Goal: Transaction & Acquisition: Purchase product/service

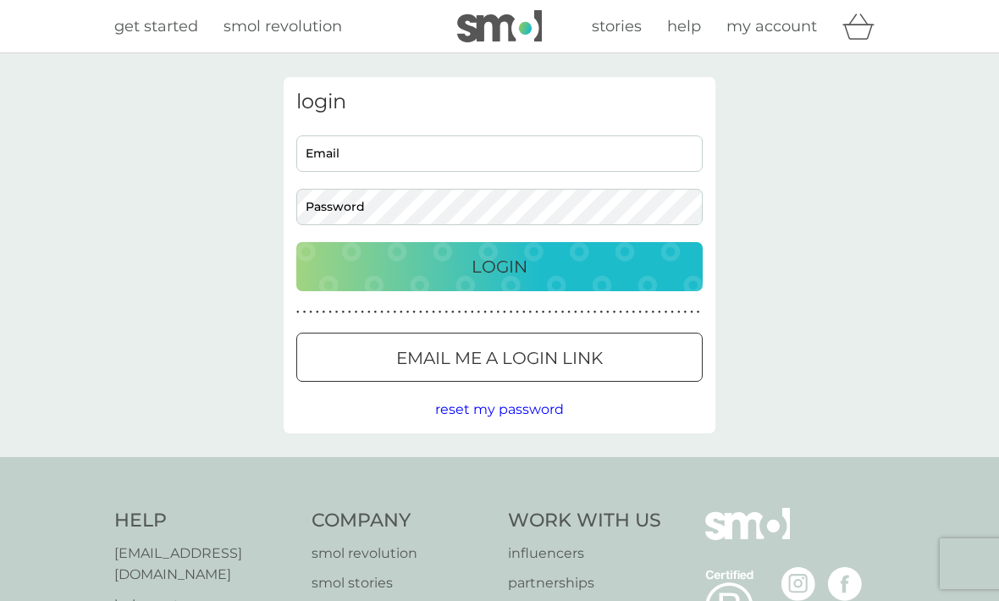
click at [562, 157] on input "Email" at bounding box center [499, 153] width 406 height 36
type input "martinatomassini99@icloud.com"
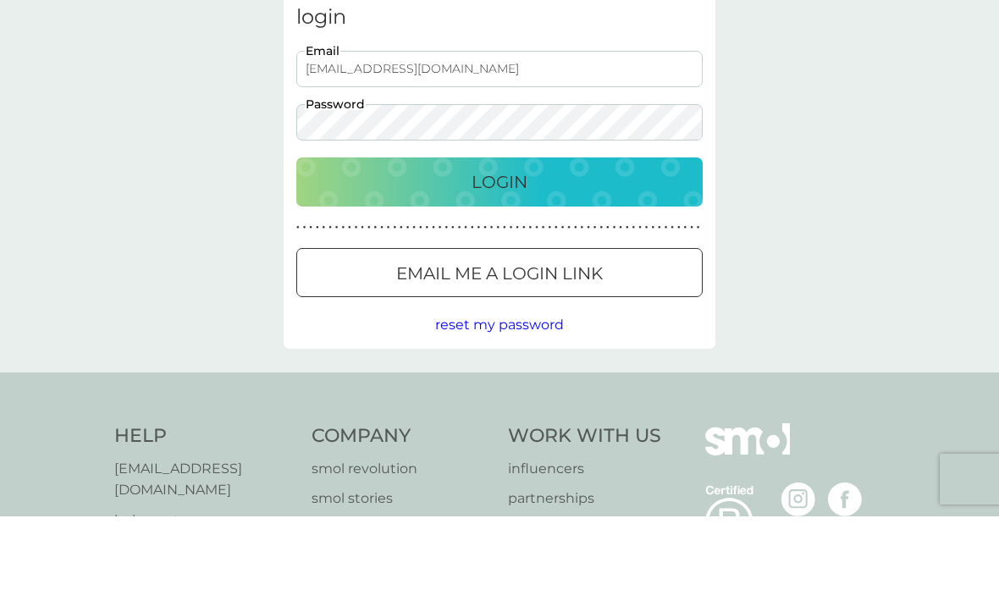
click at [586, 242] on button "Login" at bounding box center [499, 266] width 406 height 49
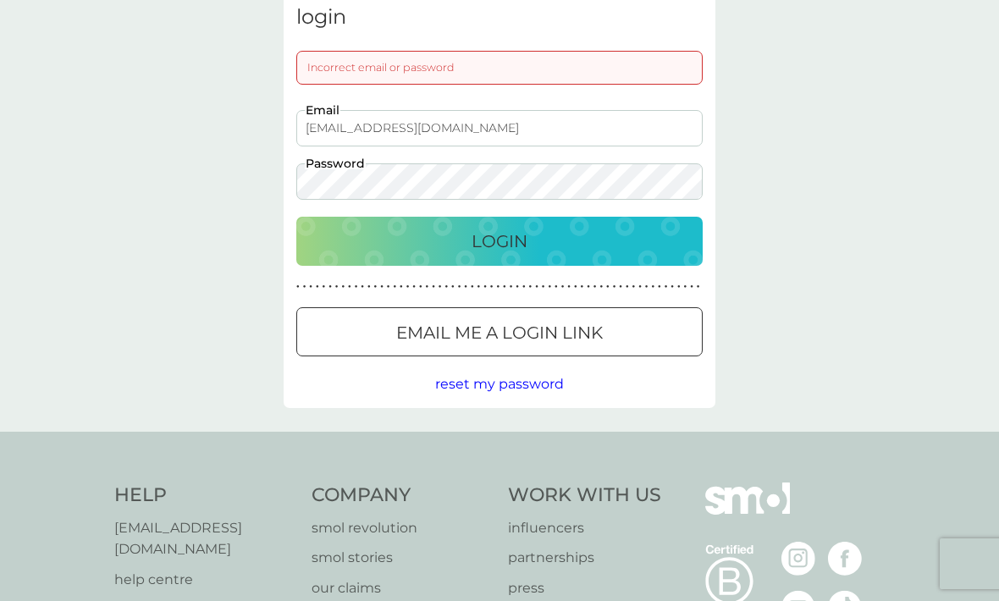
scroll to position [84, 0]
click at [602, 231] on div "Login" at bounding box center [499, 242] width 372 height 27
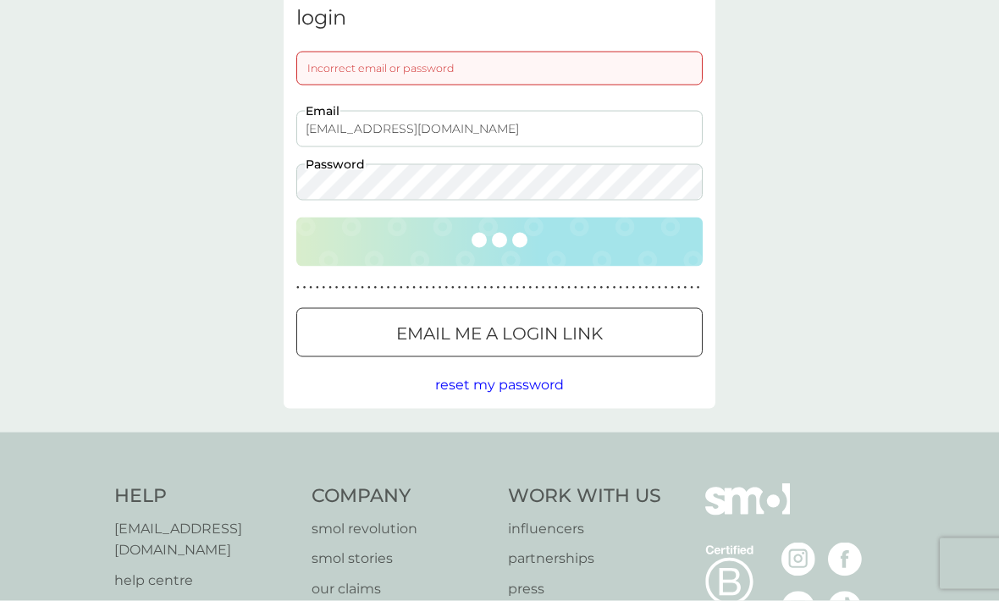
scroll to position [85, 0]
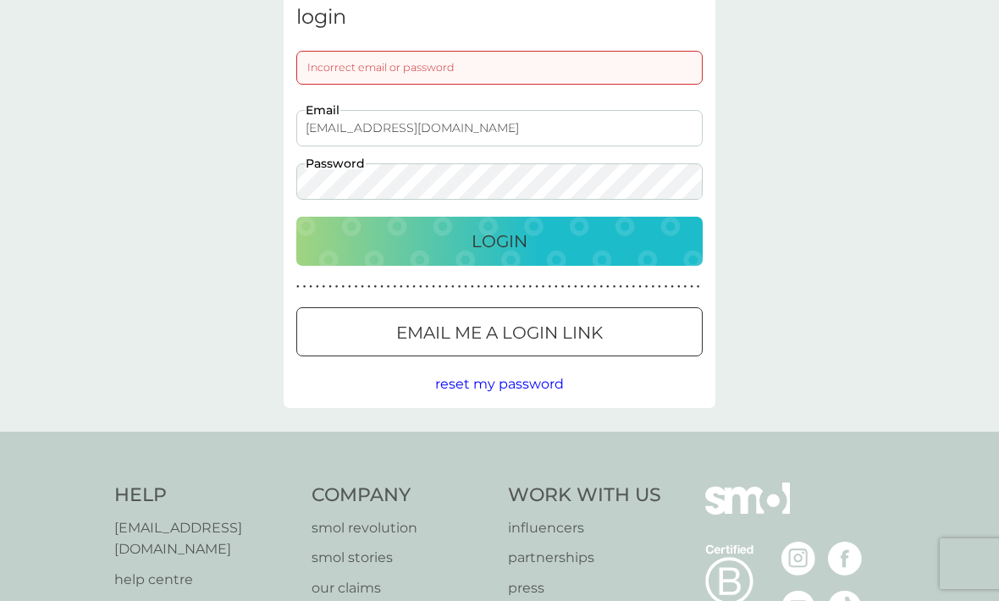
click at [559, 235] on div "Login" at bounding box center [499, 241] width 372 height 27
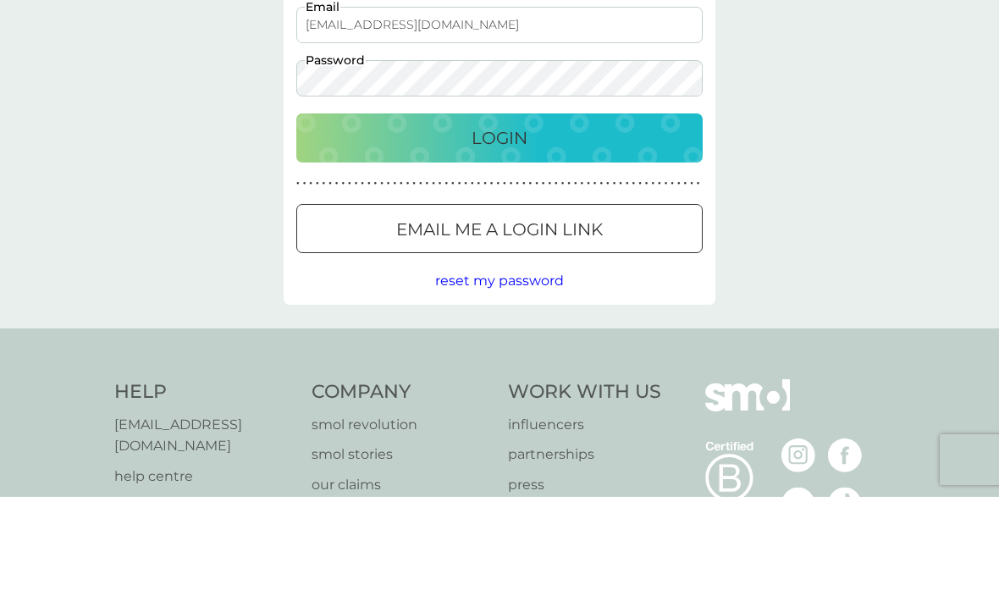
click at [594, 229] on div "Login" at bounding box center [499, 242] width 372 height 27
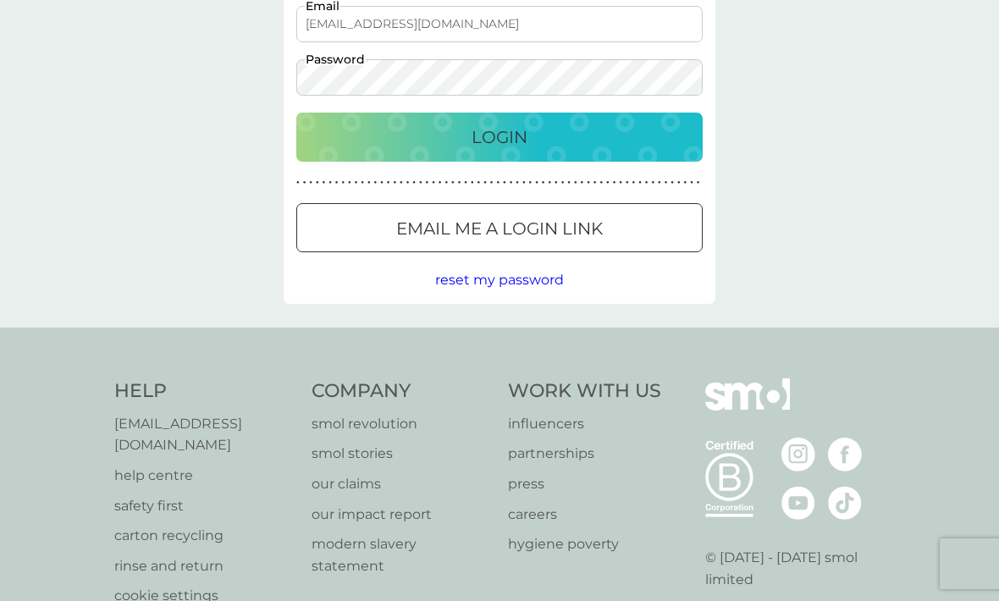
scroll to position [188, 0]
click at [636, 129] on div "Login" at bounding box center [499, 137] width 372 height 27
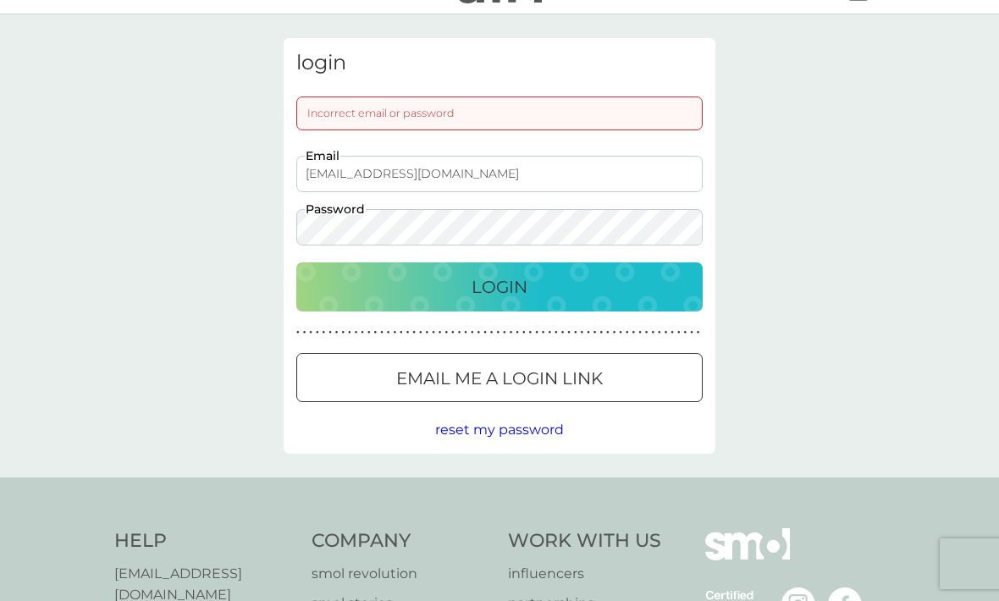
scroll to position [30, 0]
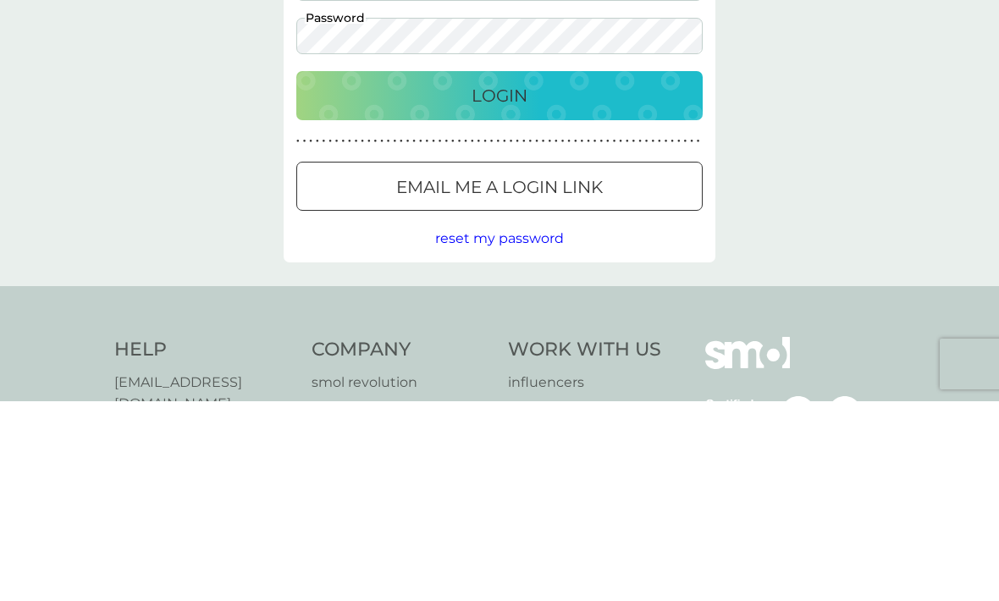
click at [626, 361] on button "Email me a login link" at bounding box center [499, 385] width 406 height 49
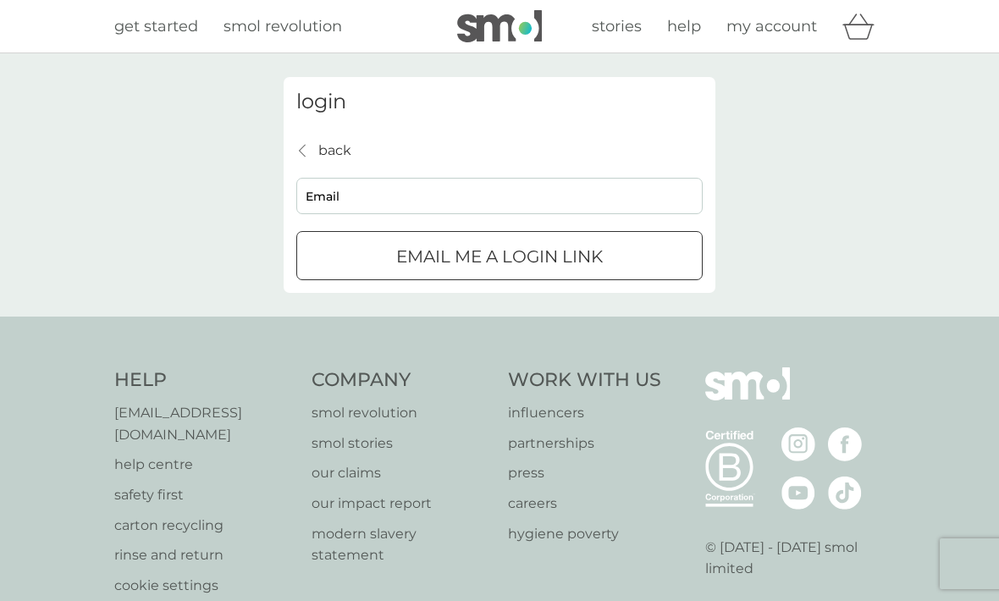
click at [587, 193] on input "Email" at bounding box center [499, 196] width 406 height 36
type input "martinatomassini99@icloud.com"
click at [603, 254] on p "Email me a login link" at bounding box center [499, 256] width 207 height 27
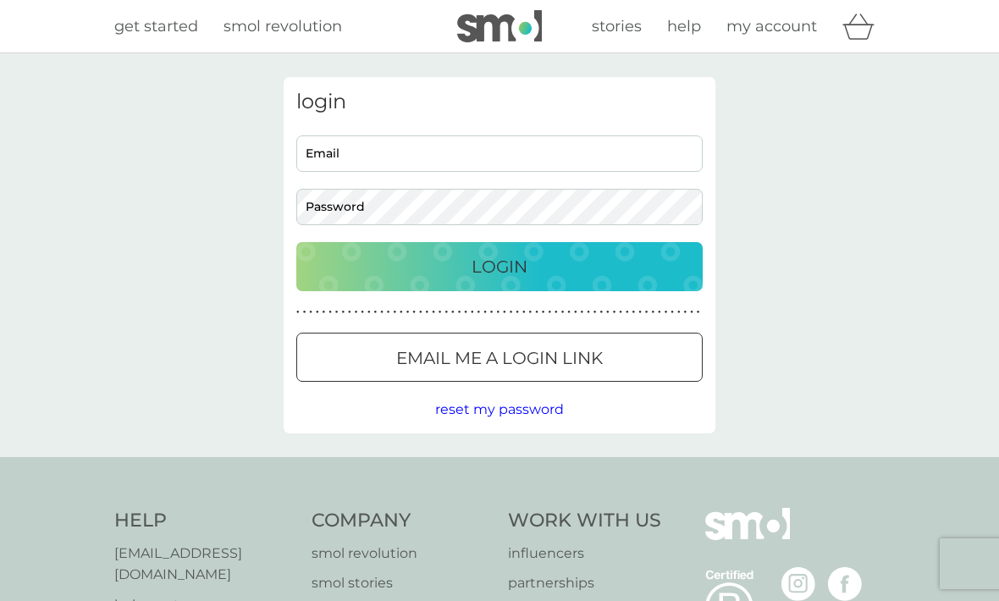
click at [610, 157] on input "Email" at bounding box center [499, 153] width 406 height 36
type input "a"
click at [575, 170] on input "martinatomassini99@gmail.com" at bounding box center [499, 153] width 406 height 36
type input "martinatomassini99@gmail.com"
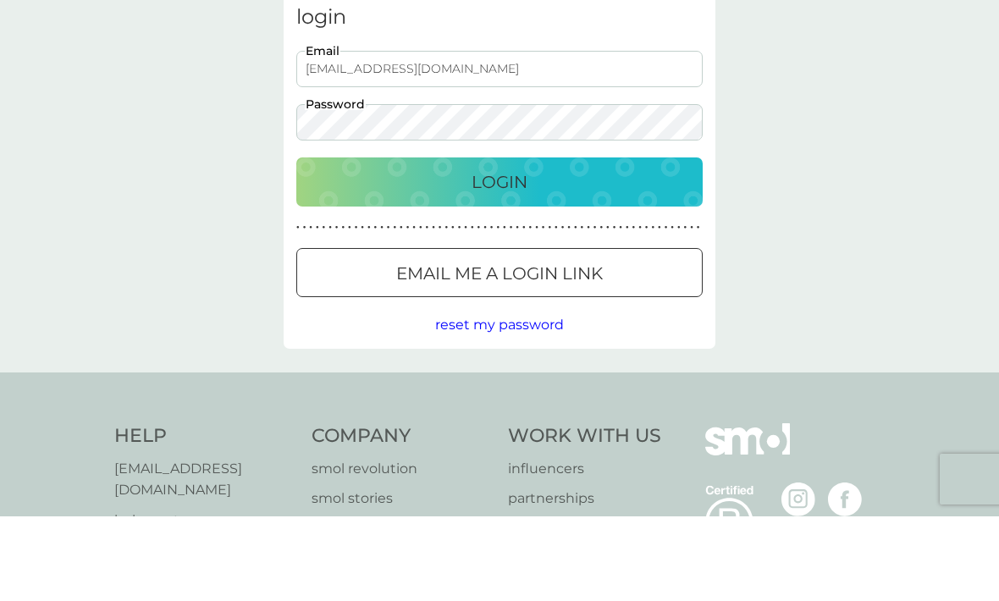
click at [579, 253] on div "Login" at bounding box center [499, 266] width 372 height 27
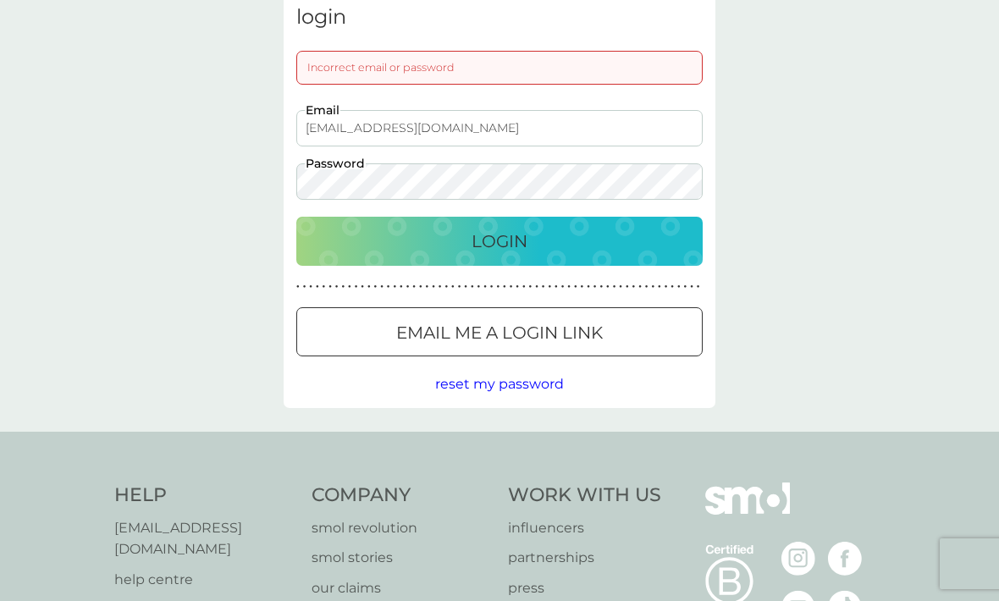
scroll to position [84, 0]
click at [616, 218] on button "Login" at bounding box center [499, 242] width 406 height 49
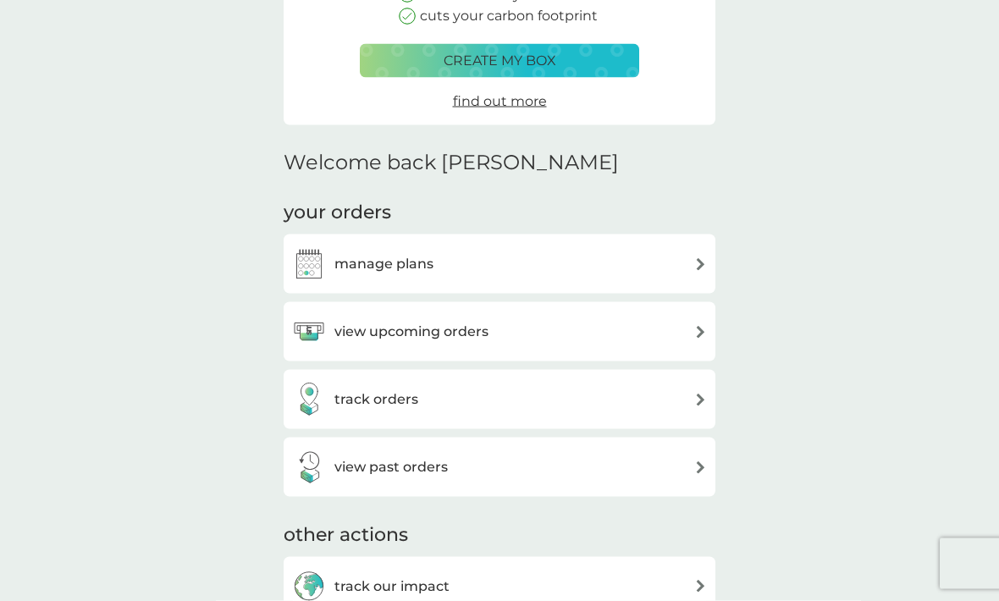
scroll to position [278, 0]
click at [688, 267] on div "manage plans" at bounding box center [499, 263] width 415 height 34
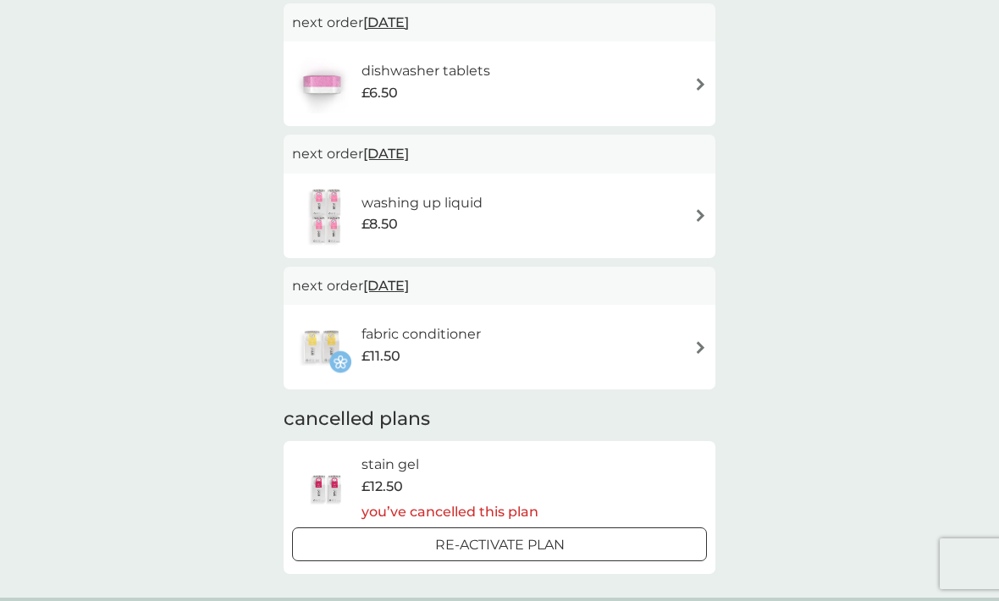
scroll to position [597, 0]
click at [647, 352] on div "fabric conditioner £11.50" at bounding box center [499, 346] width 415 height 59
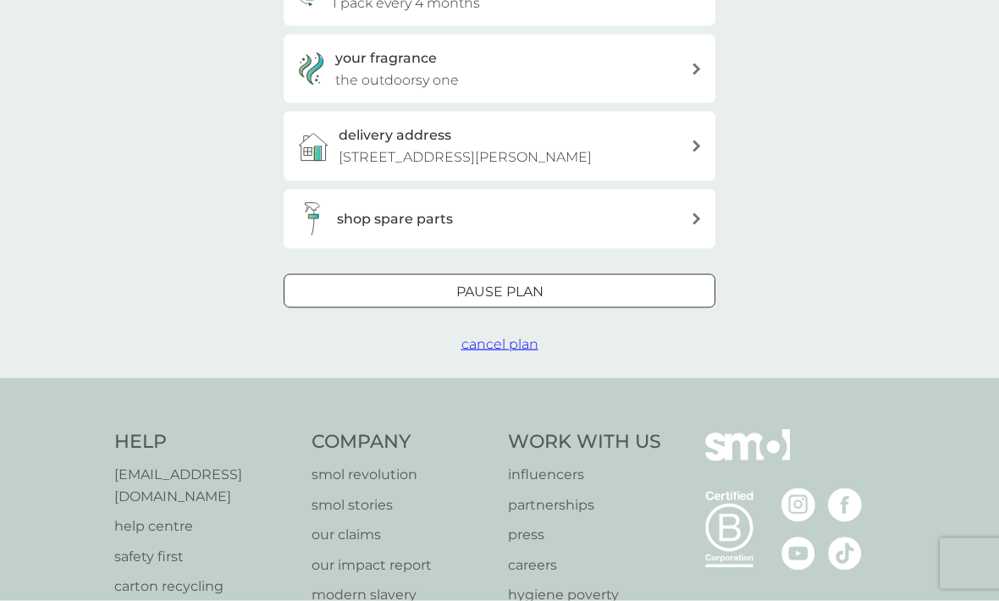
click at [637, 303] on div "Pause plan" at bounding box center [499, 292] width 430 height 22
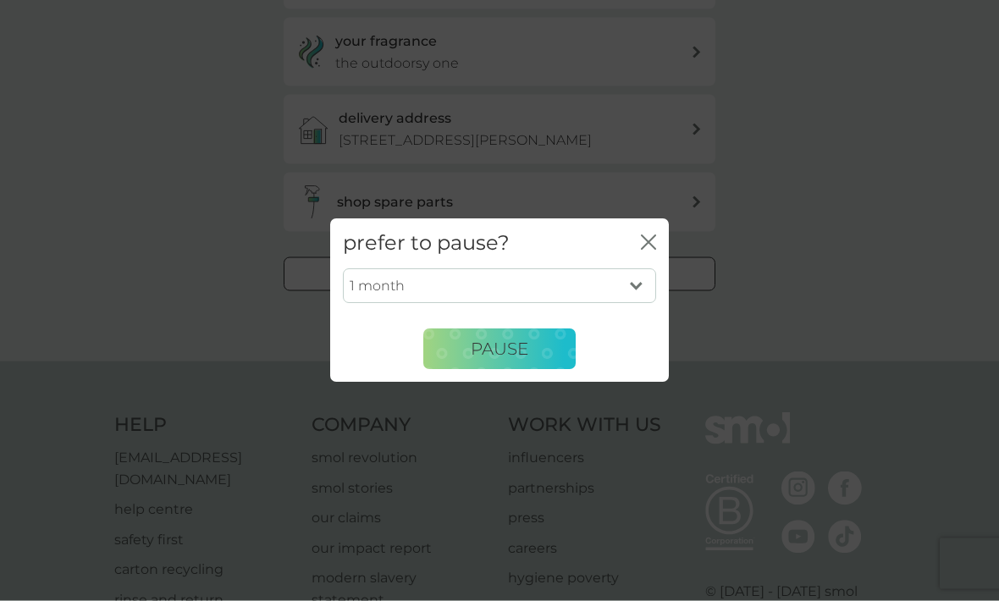
scroll to position [462, 0]
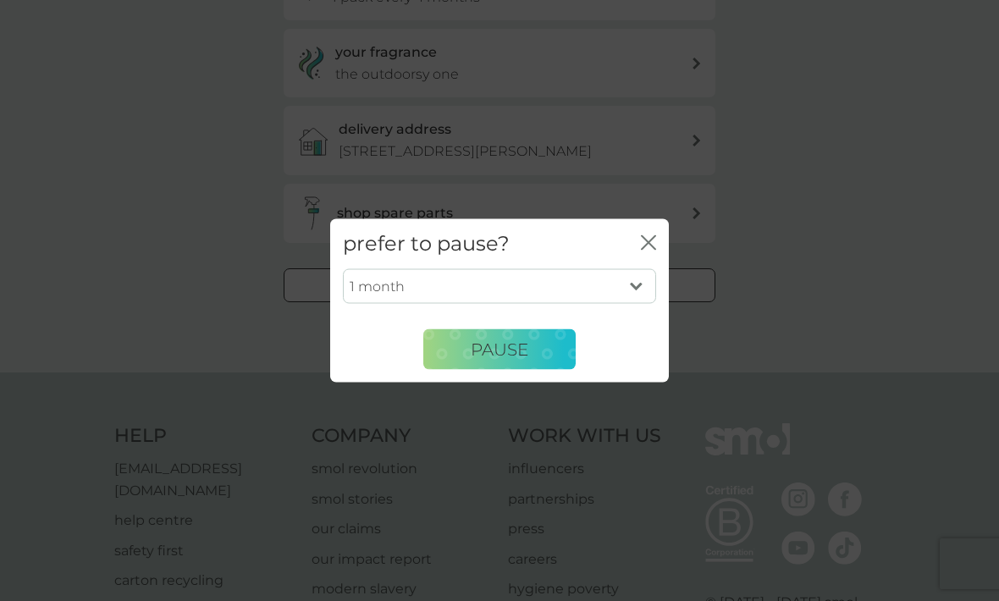
click at [623, 304] on select "1 month 2 months 3 months 4 months 5 months 6 months" at bounding box center [499, 286] width 313 height 36
select select "6"
click at [548, 370] on button "Pause" at bounding box center [499, 349] width 152 height 41
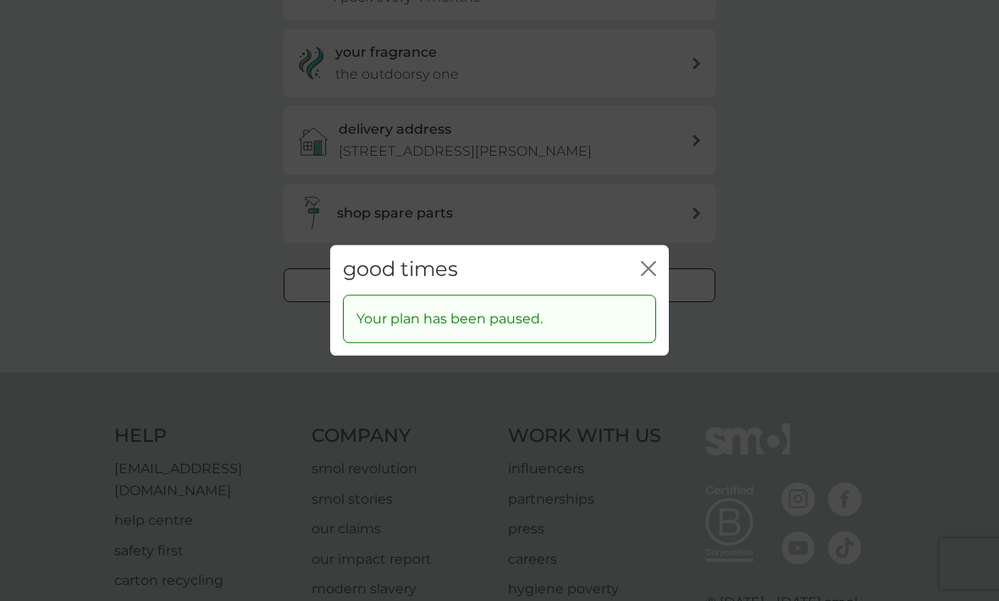
click at [636, 287] on div "good times close" at bounding box center [499, 270] width 339 height 50
click at [647, 276] on icon "close" at bounding box center [648, 268] width 15 height 15
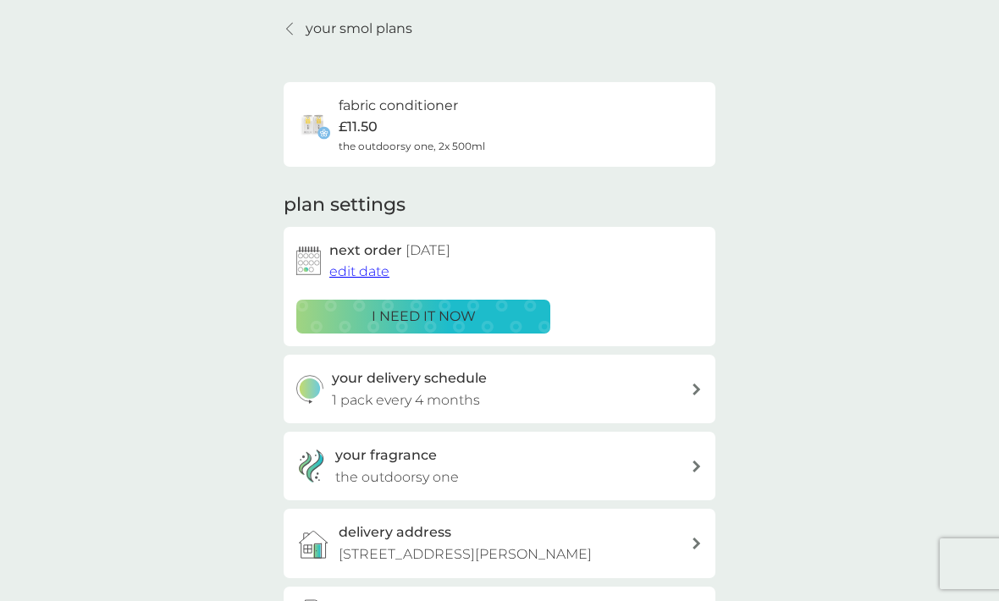
scroll to position [0, 0]
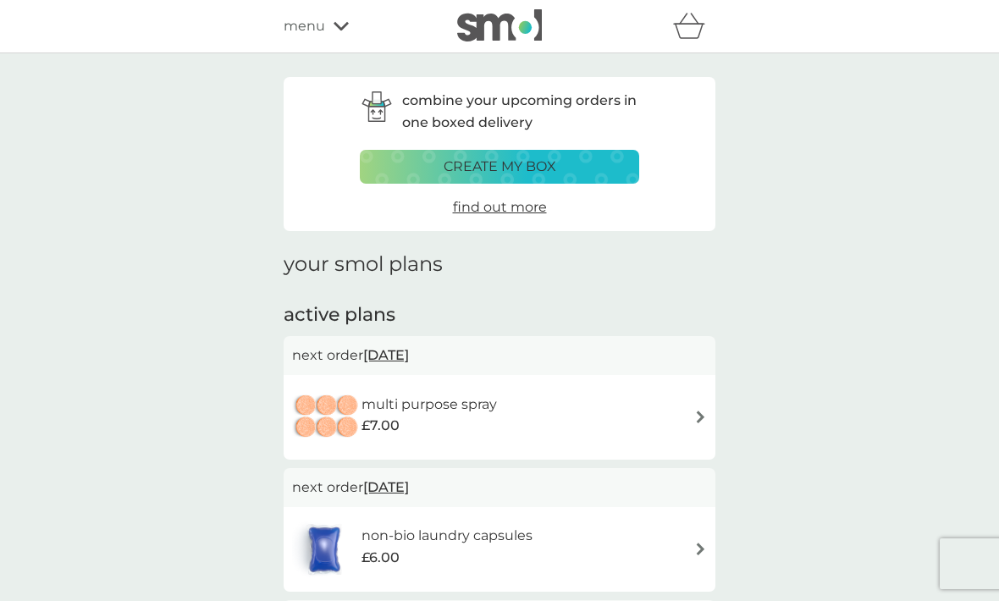
click at [562, 159] on div "create my box" at bounding box center [499, 167] width 257 height 22
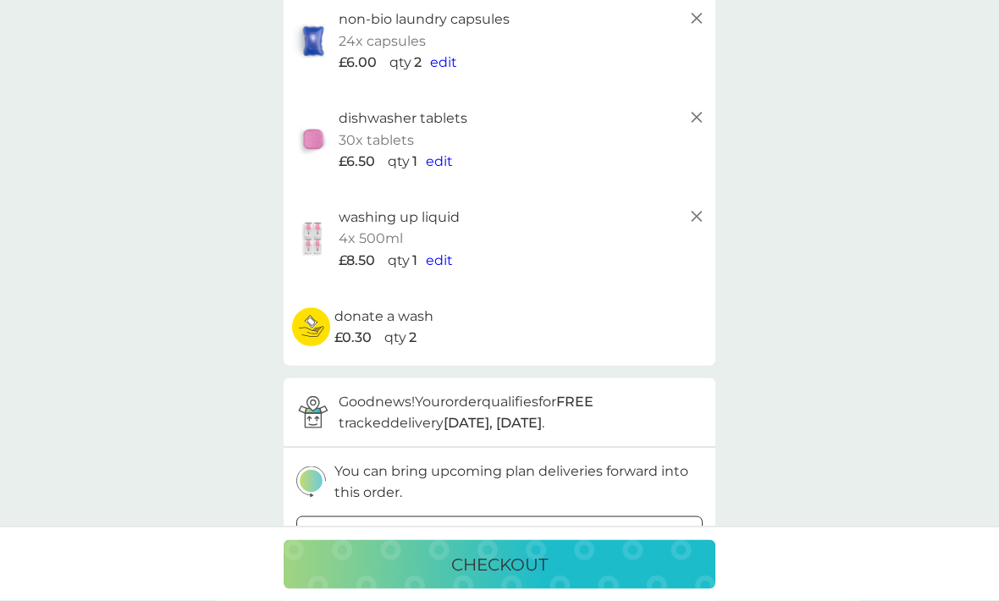
scroll to position [315, 0]
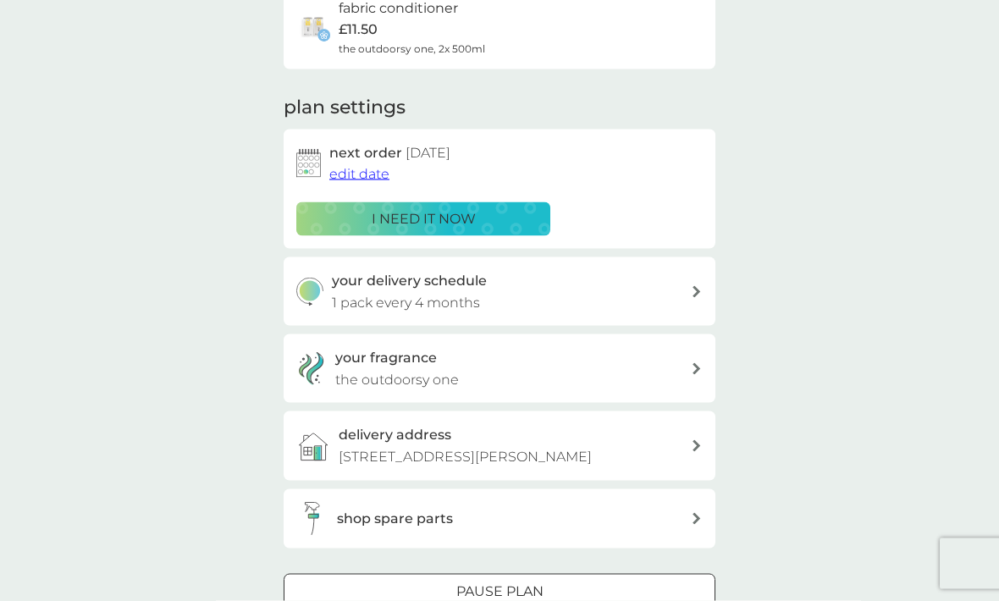
scroll to position [157, 0]
click at [545, 535] on div "shop spare parts" at bounding box center [493, 518] width 394 height 34
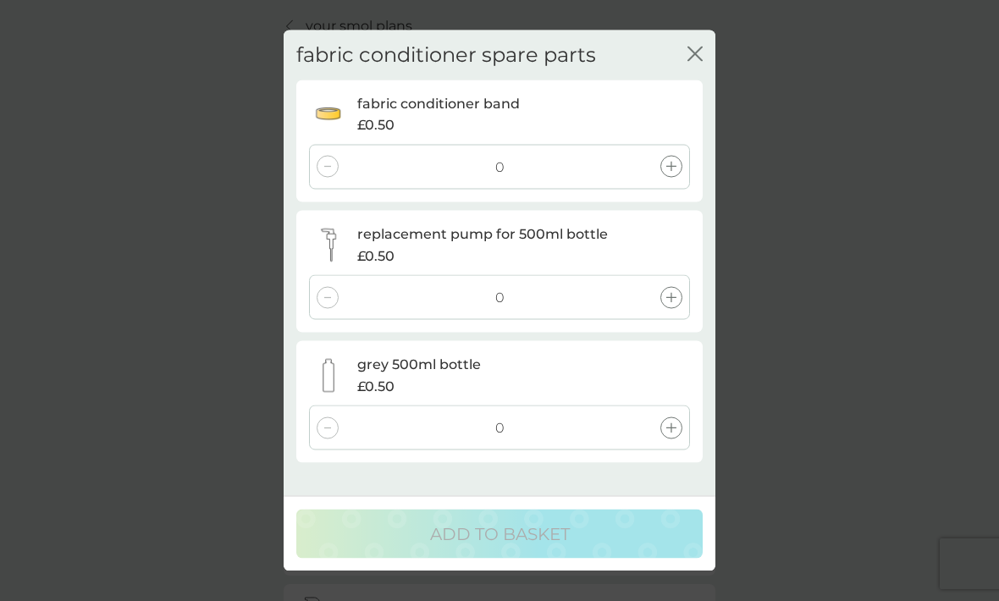
scroll to position [20, 0]
click at [932, 401] on div "fabric conditioner spare parts close fabric conditioner band £0.50 0 replacemen…" at bounding box center [499, 300] width 999 height 601
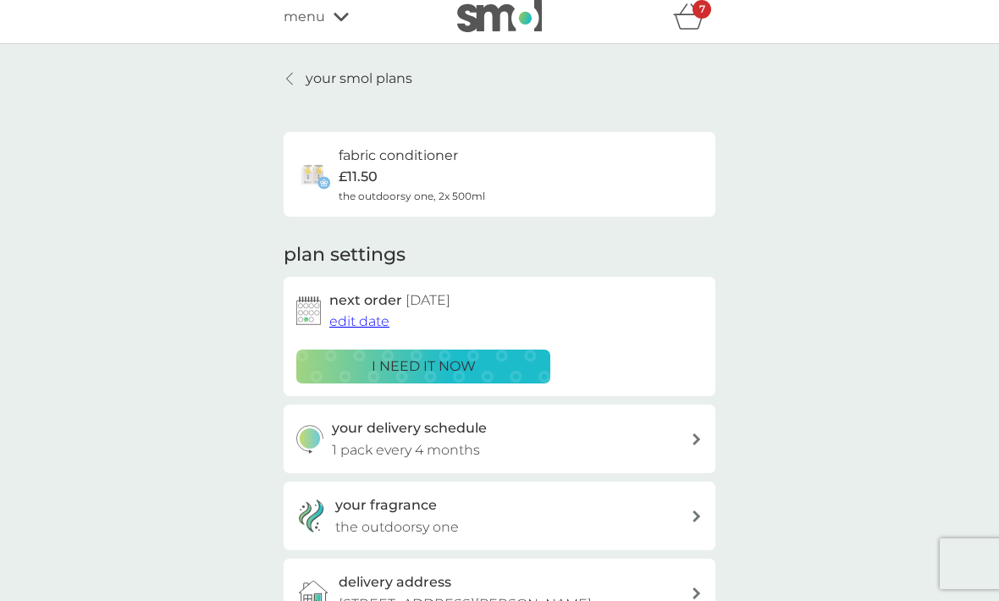
scroll to position [0, 0]
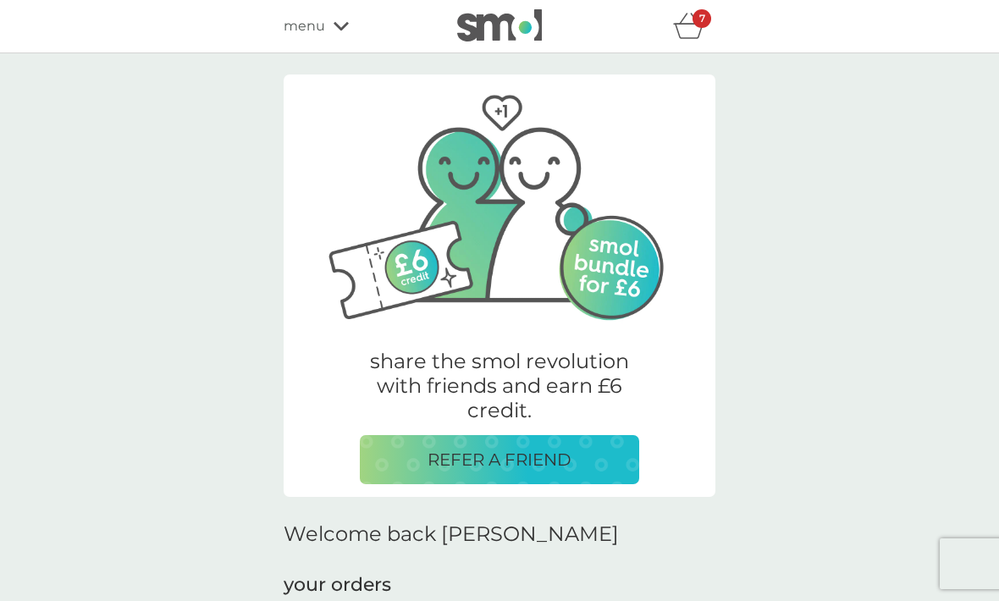
click at [688, 21] on icon "basket" at bounding box center [689, 26] width 32 height 26
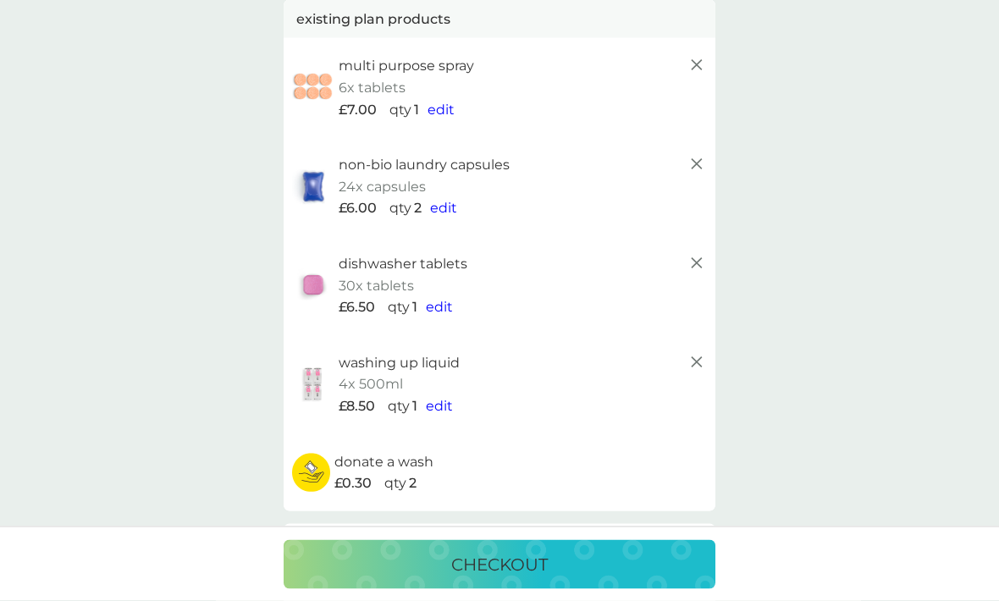
scroll to position [132, 0]
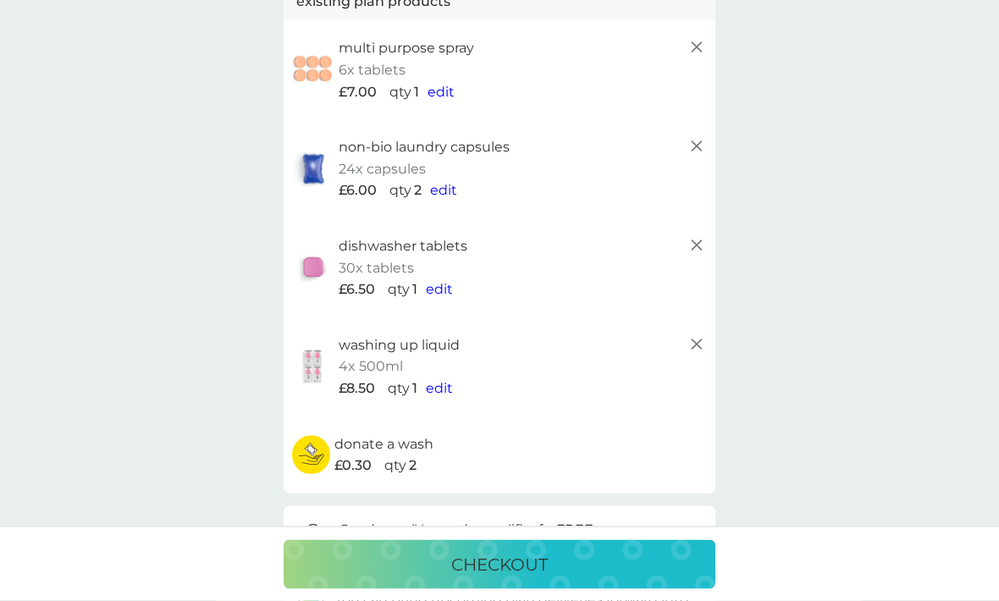
click at [683, 337] on div "washing up liquid" at bounding box center [523, 345] width 368 height 22
click at [698, 339] on line at bounding box center [696, 344] width 10 height 10
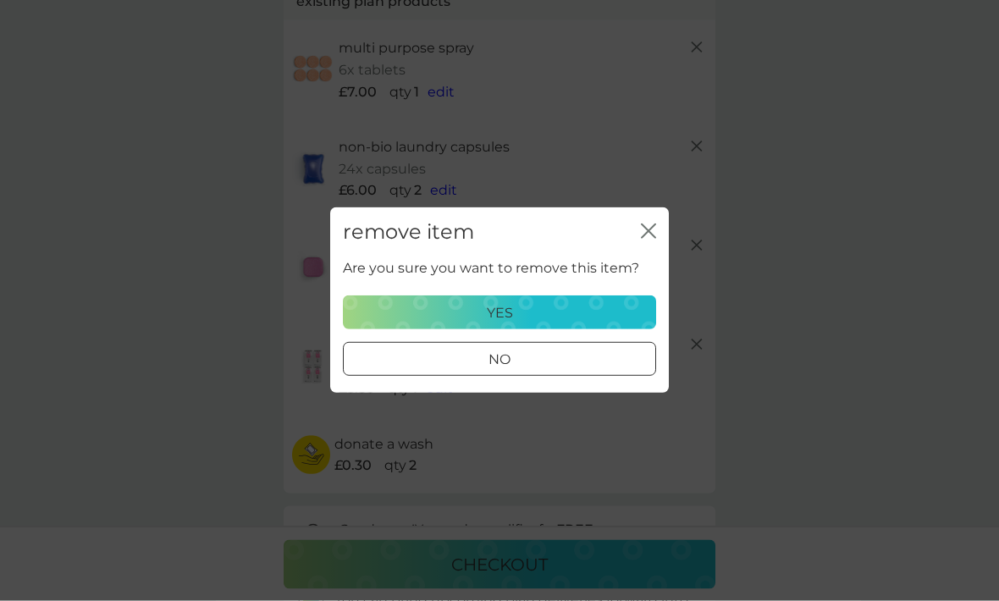
scroll to position [133, 0]
click at [618, 324] on div "yes" at bounding box center [499, 313] width 291 height 22
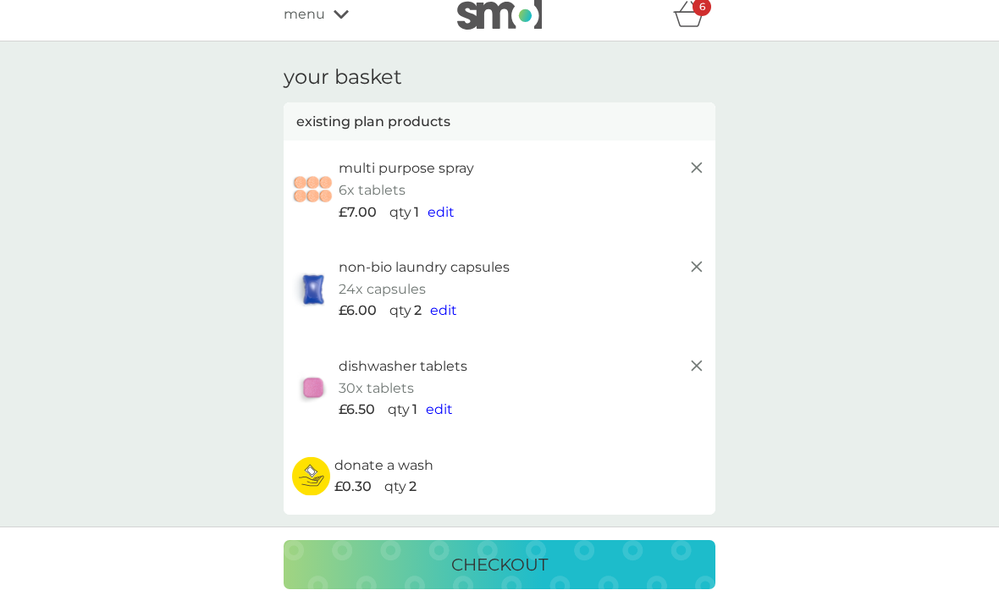
scroll to position [14, 0]
click at [404, 465] on p "donate a wash" at bounding box center [383, 464] width 99 height 22
click at [388, 474] on p "qty" at bounding box center [395, 485] width 22 height 22
click at [305, 474] on img at bounding box center [311, 474] width 38 height 40
click at [401, 301] on p "qty" at bounding box center [400, 309] width 22 height 22
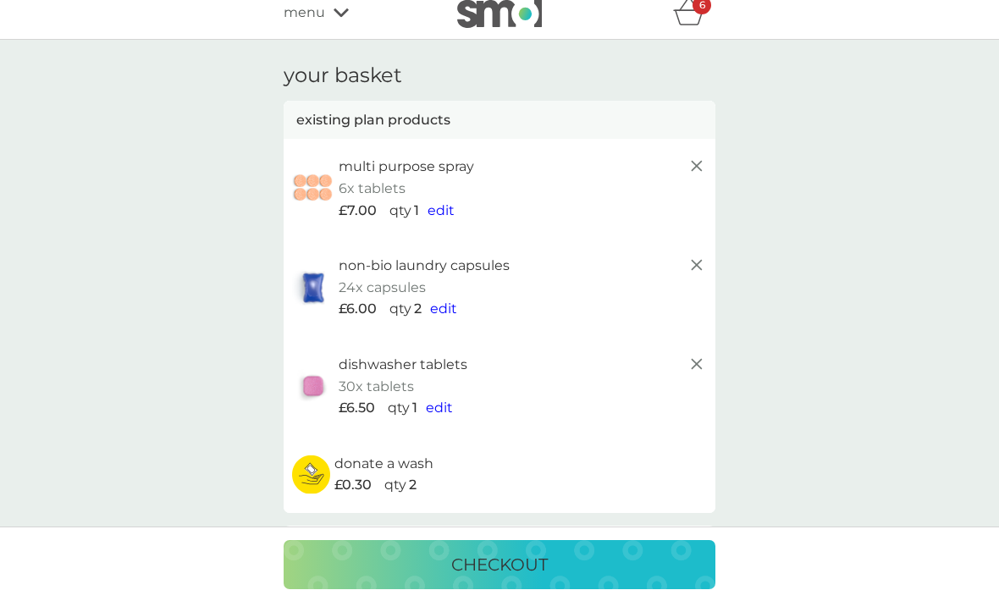
click at [454, 298] on button "edit" at bounding box center [443, 309] width 27 height 22
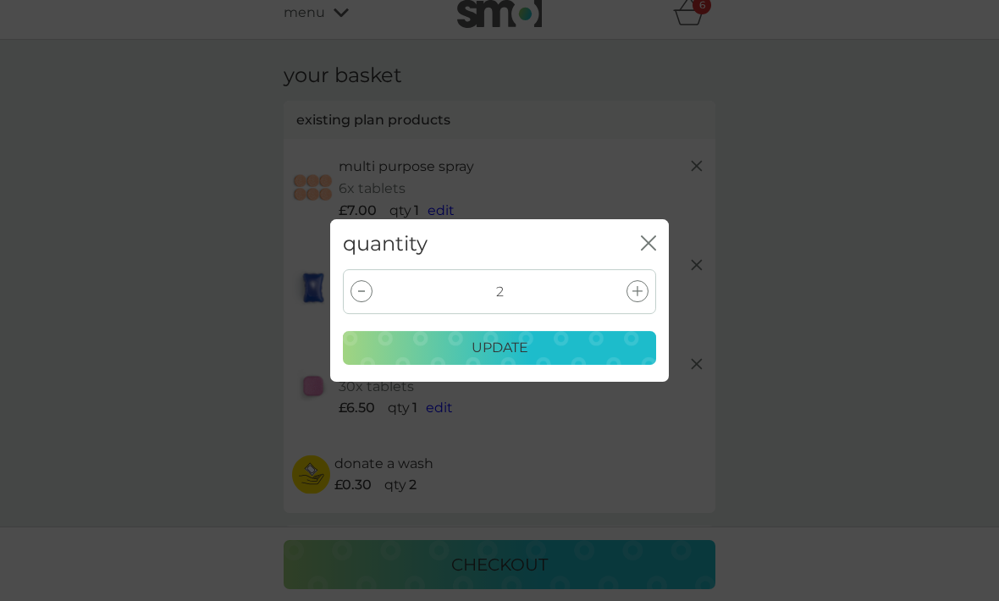
click at [643, 251] on icon "close" at bounding box center [648, 242] width 15 height 15
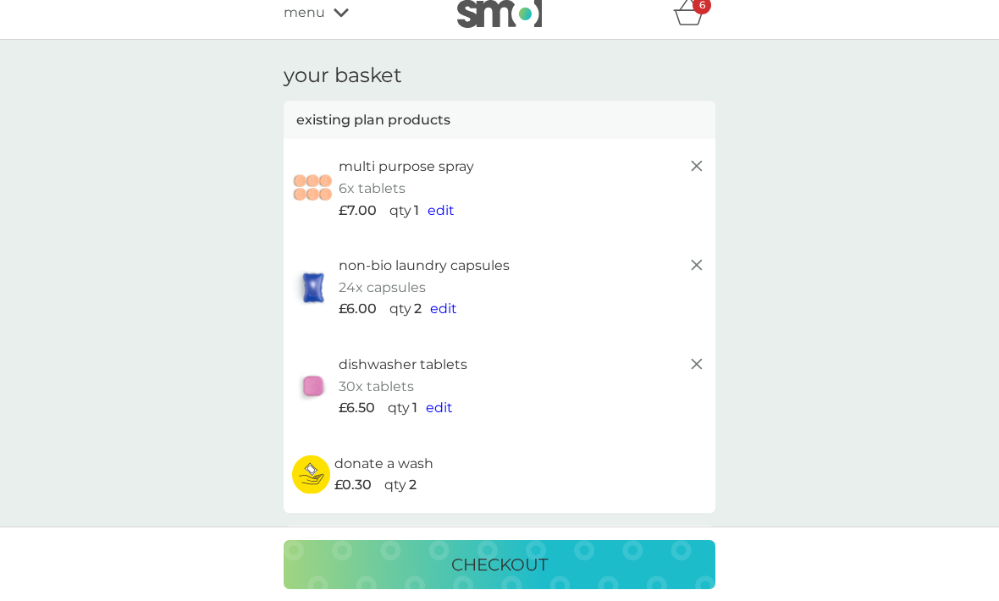
click at [443, 303] on span "edit" at bounding box center [443, 308] width 27 height 16
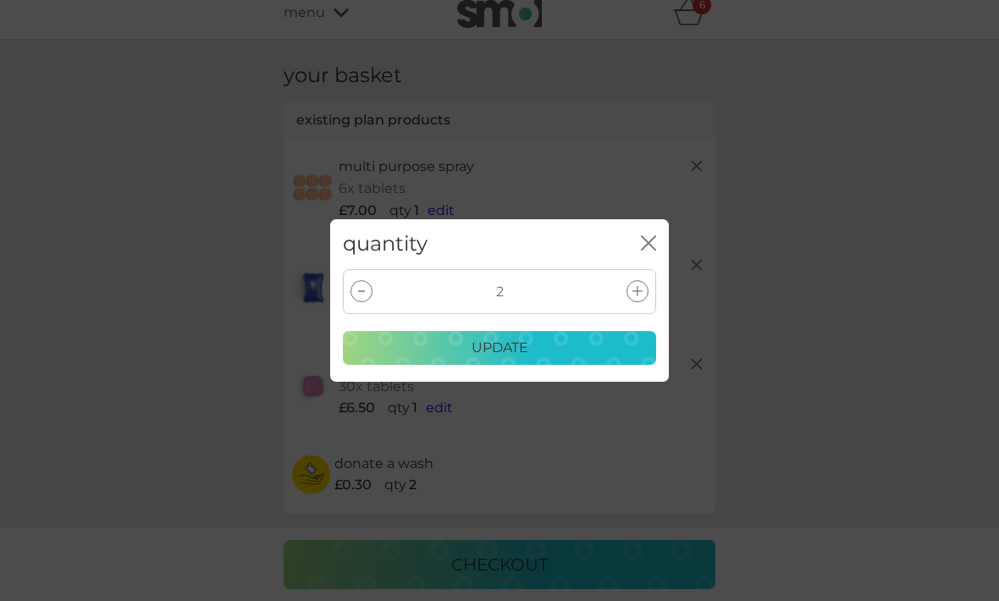
click at [641, 251] on icon "close" at bounding box center [648, 242] width 15 height 15
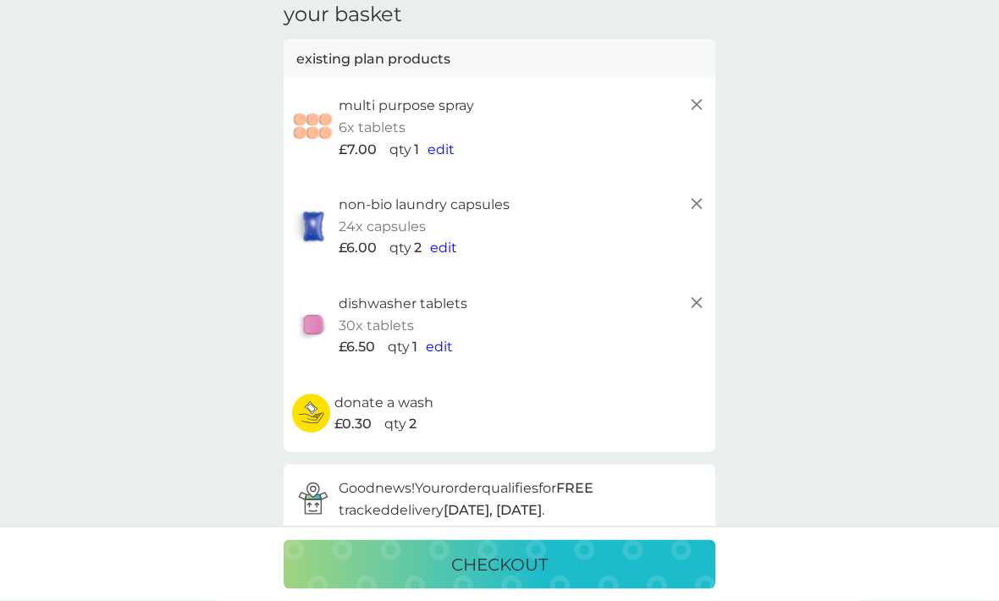
scroll to position [0, 0]
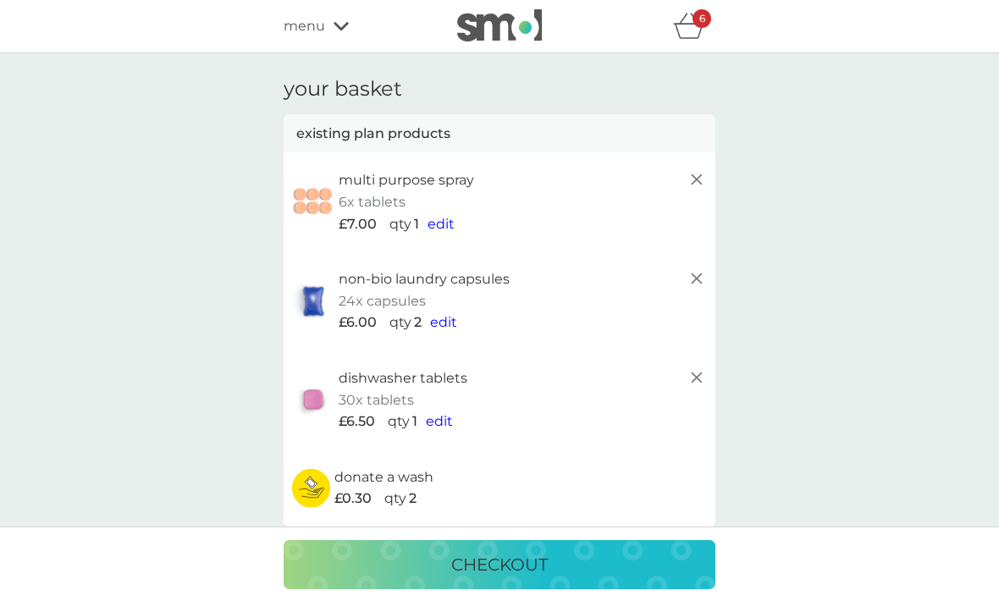
click at [521, 36] on img at bounding box center [499, 25] width 85 height 32
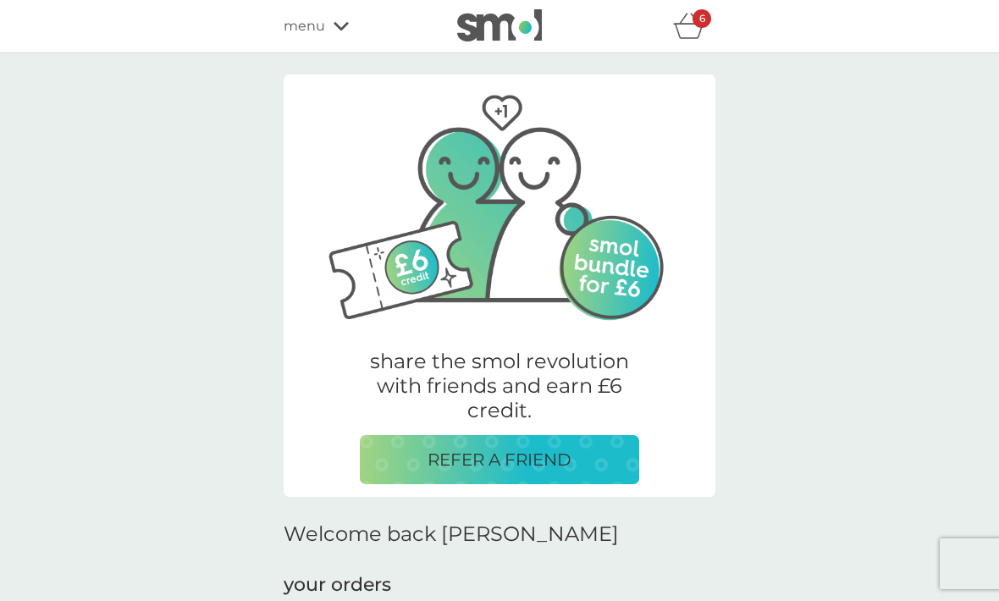
click at [325, 30] on div "menu" at bounding box center [356, 26] width 144 height 22
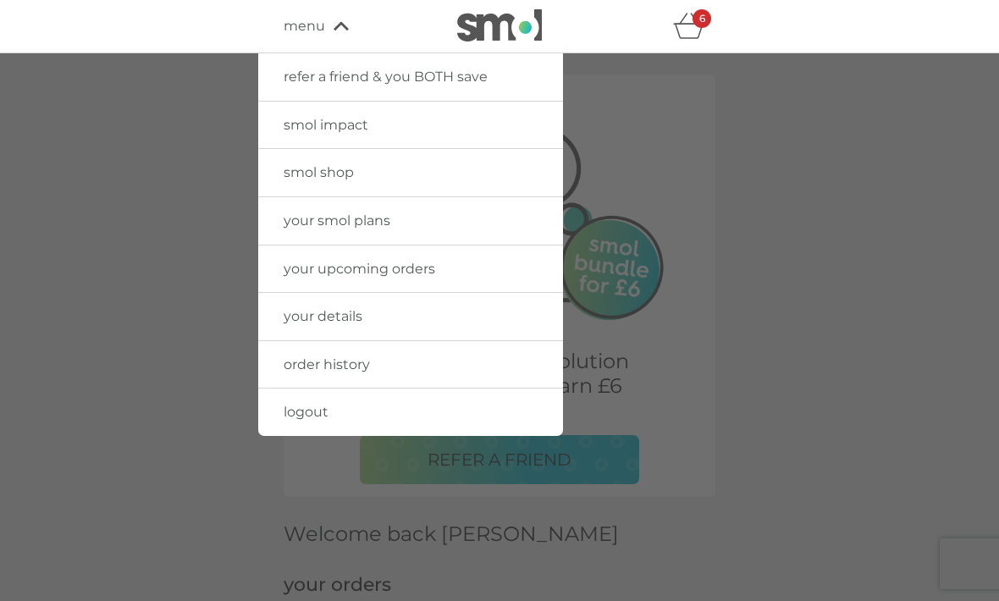
click at [479, 184] on link "smol shop" at bounding box center [410, 172] width 305 height 47
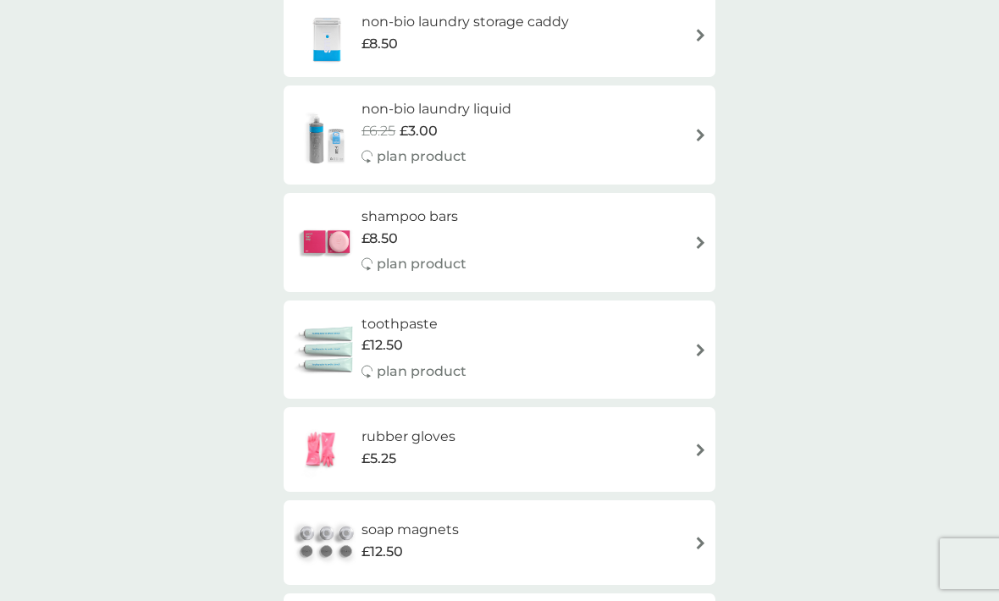
scroll to position [1796, 0]
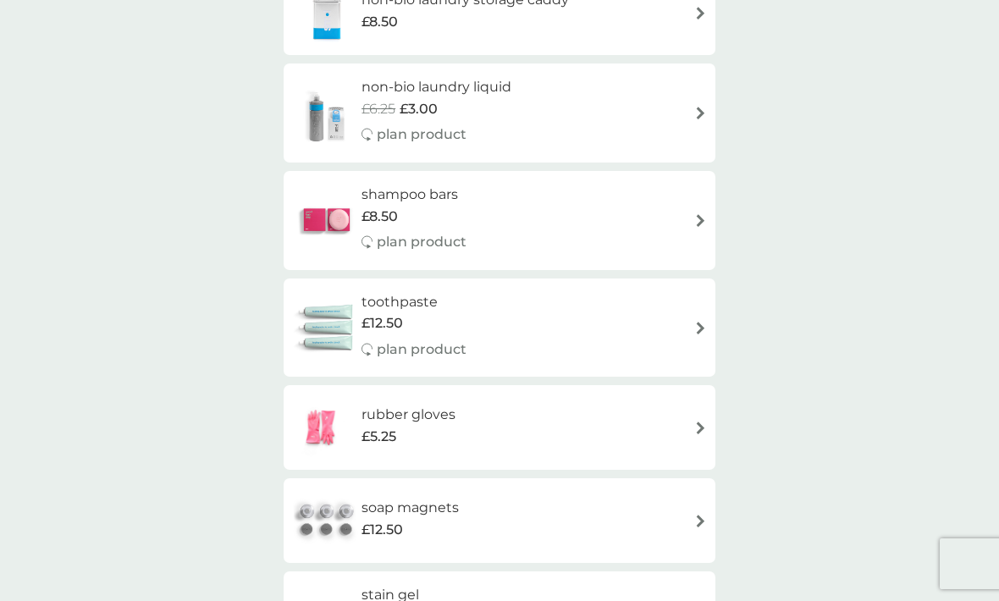
click at [653, 491] on div "soap magnets £12.50" at bounding box center [499, 520] width 415 height 59
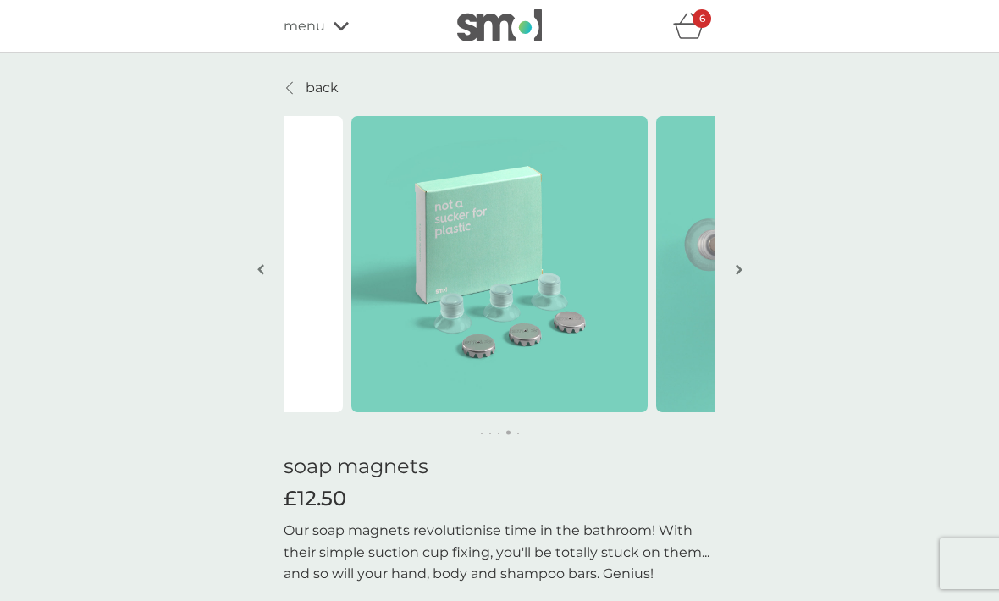
click at [299, 90] on link "back" at bounding box center [311, 88] width 55 height 22
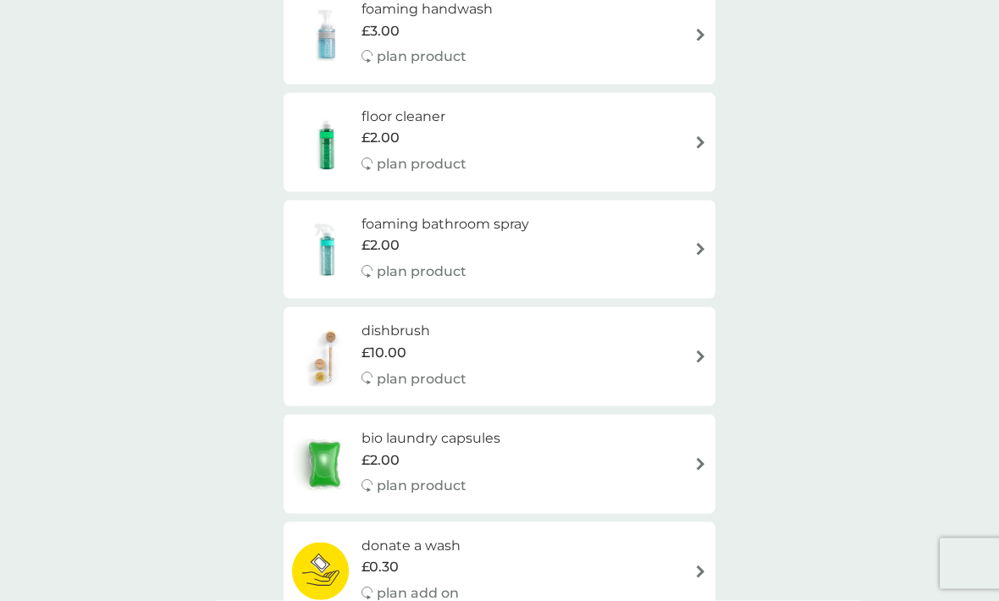
scroll to position [295, 0]
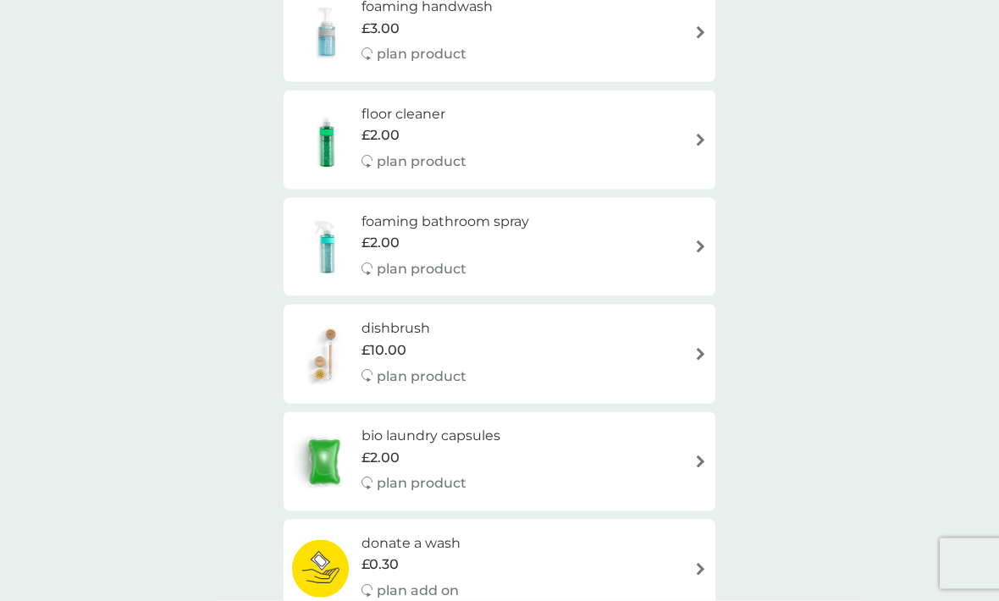
click at [648, 212] on div "foaming bathroom spray £2.00 plan product" at bounding box center [499, 248] width 415 height 74
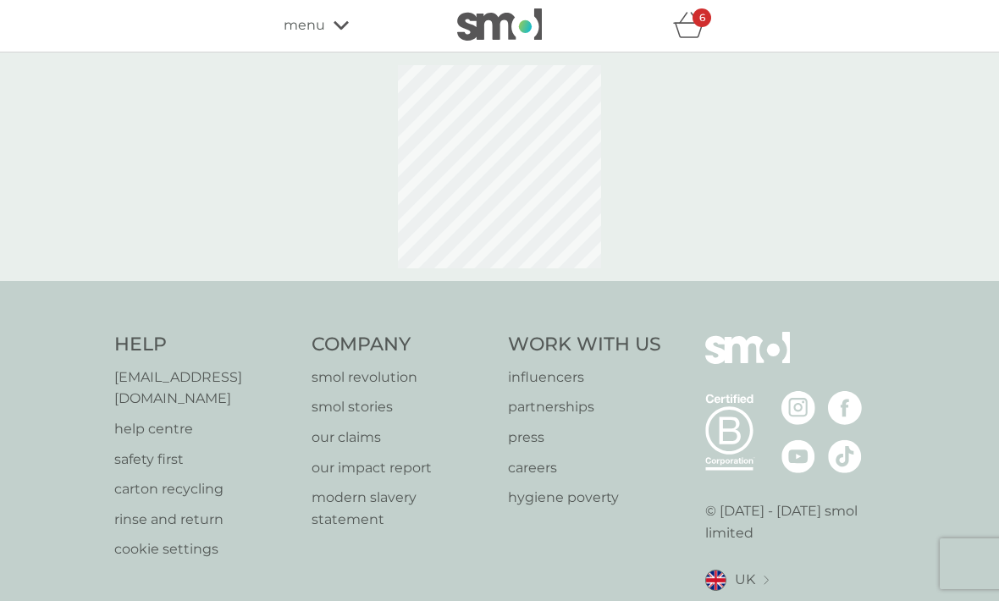
select select "182"
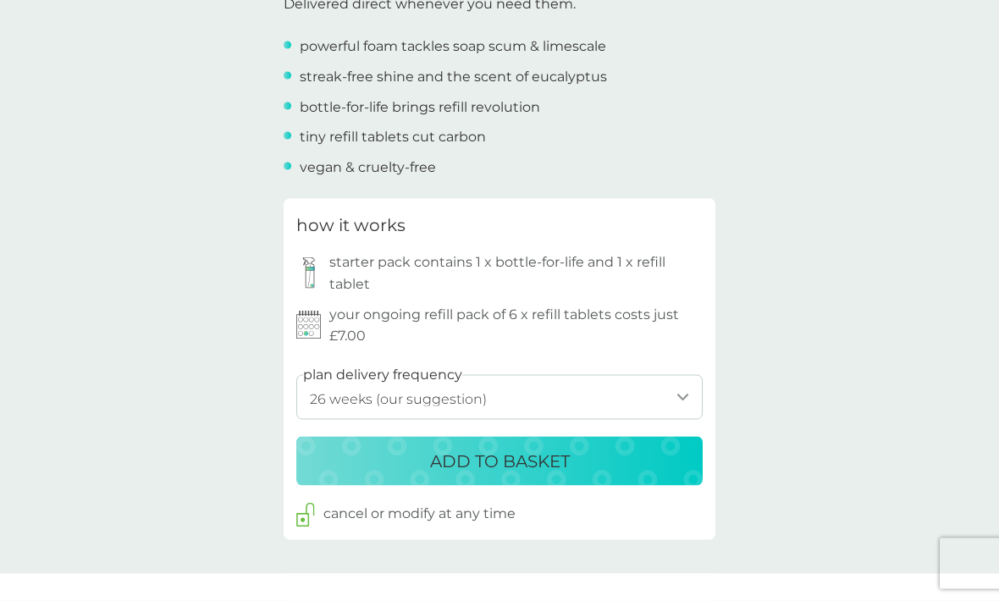
scroll to position [680, 0]
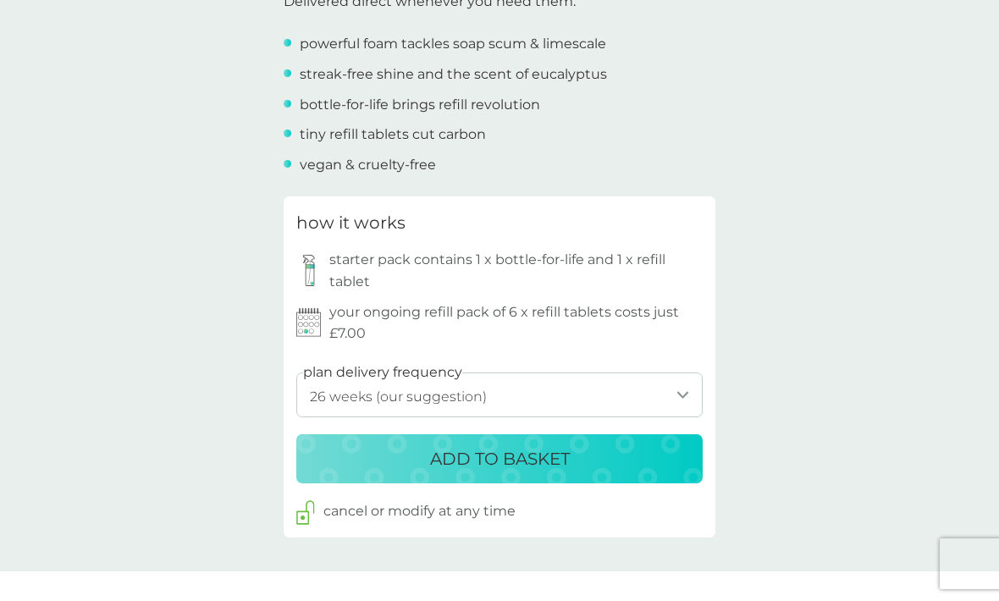
click at [658, 383] on select "1 week 2 weeks 3 weeks 4 weeks 5 weeks 6 weeks 7 weeks 8 weeks 9 weeks 10 weeks…" at bounding box center [499, 394] width 406 height 45
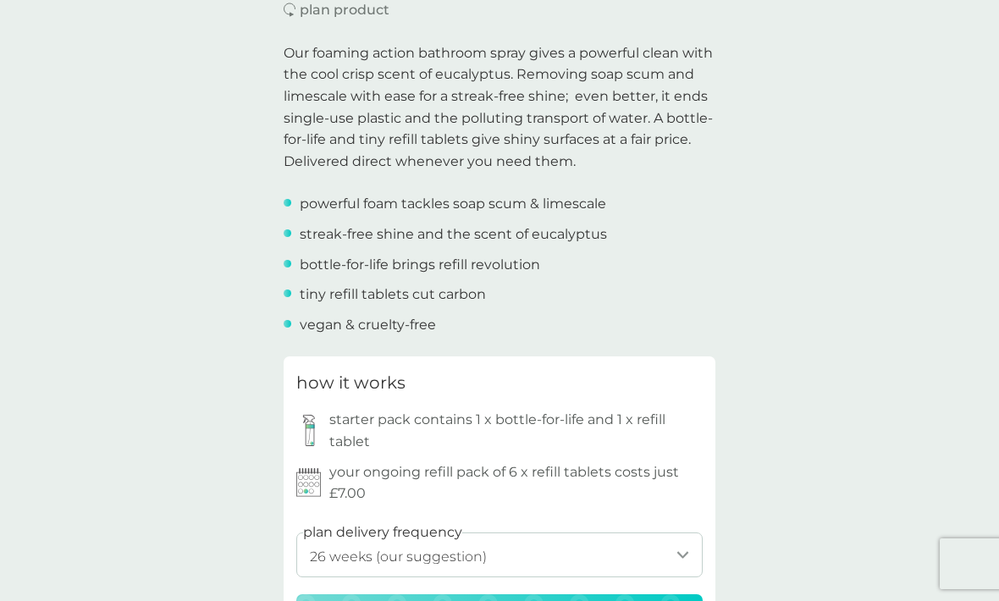
scroll to position [523, 0]
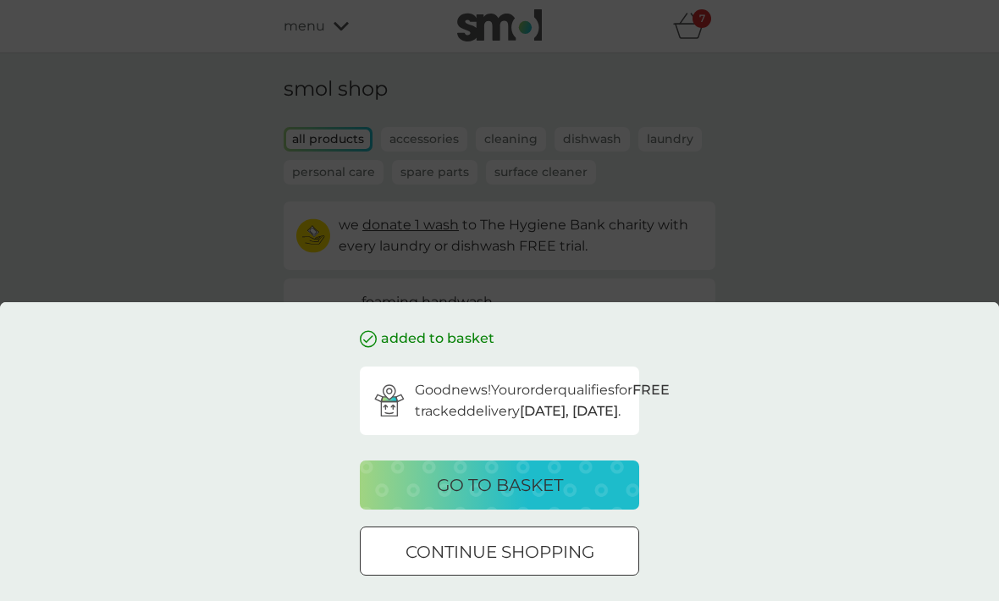
click at [601, 498] on div "go to basket" at bounding box center [499, 484] width 245 height 27
